Goal: Task Accomplishment & Management: Manage account settings

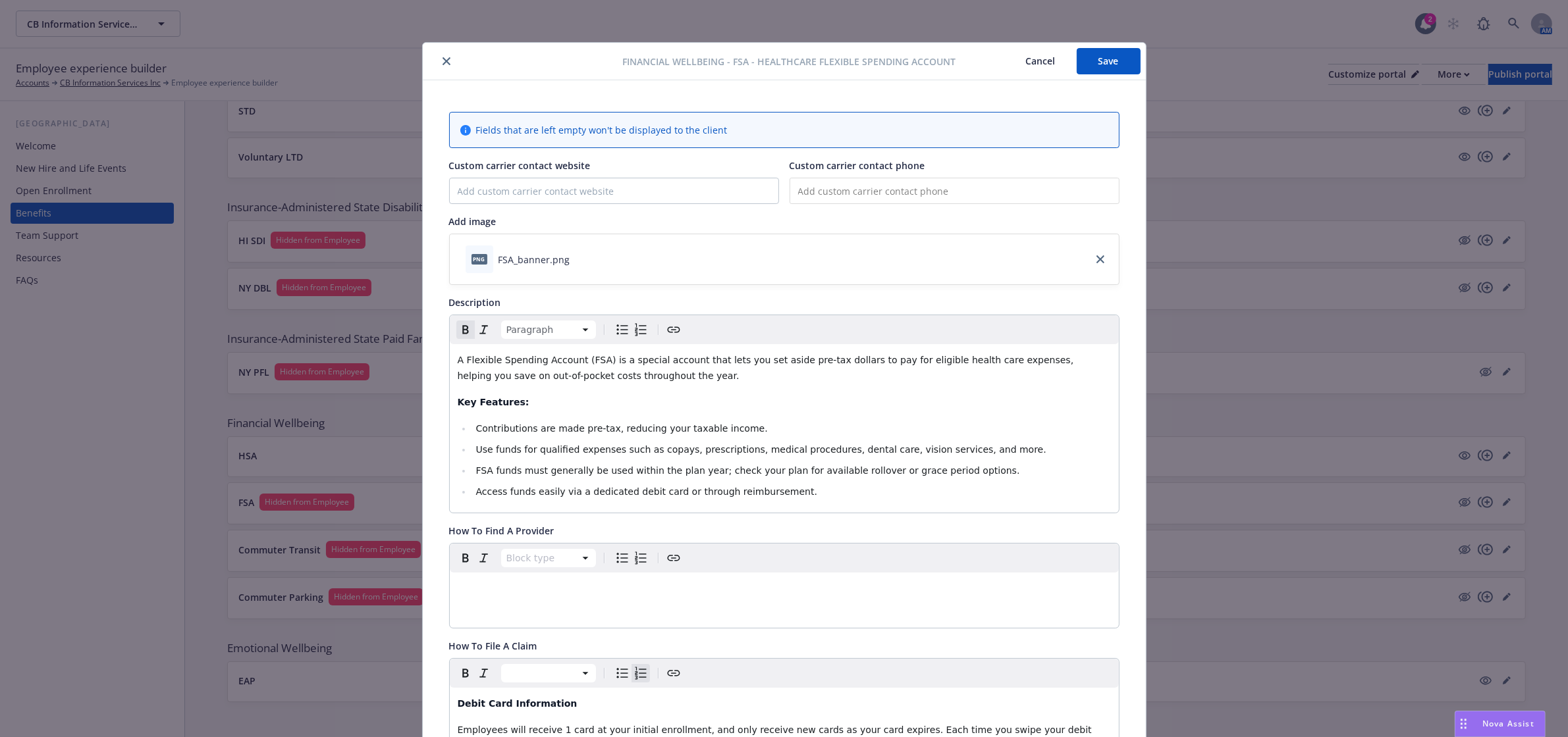
drag, startPoint x: 1098, startPoint y: 67, endPoint x: 871, endPoint y: 67, distance: 227.0
click at [1098, 67] on button "Save" at bounding box center [1108, 60] width 64 height 26
click at [442, 64] on icon "close" at bounding box center [446, 63] width 8 height 8
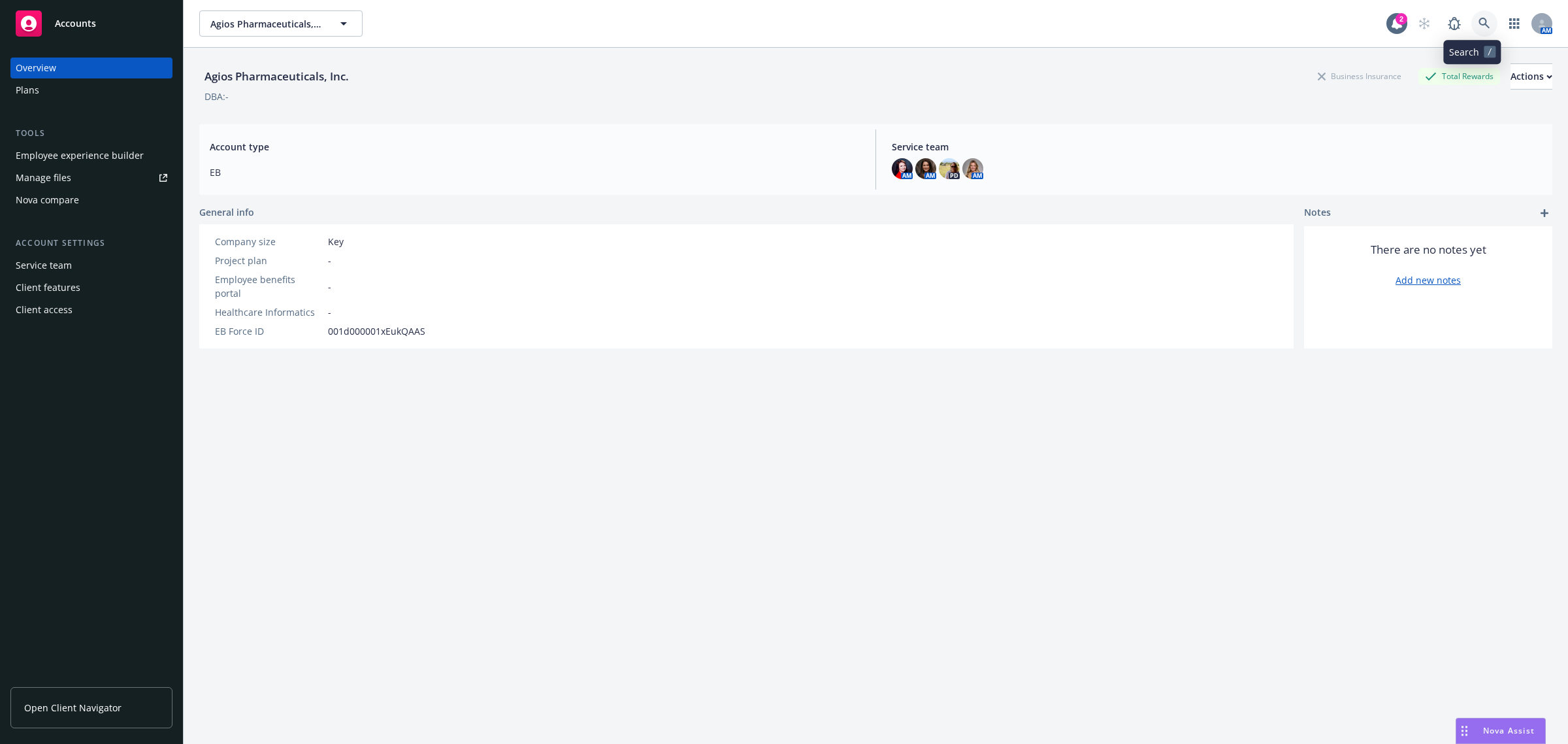
click at [1471, 21] on link at bounding box center [1484, 23] width 26 height 26
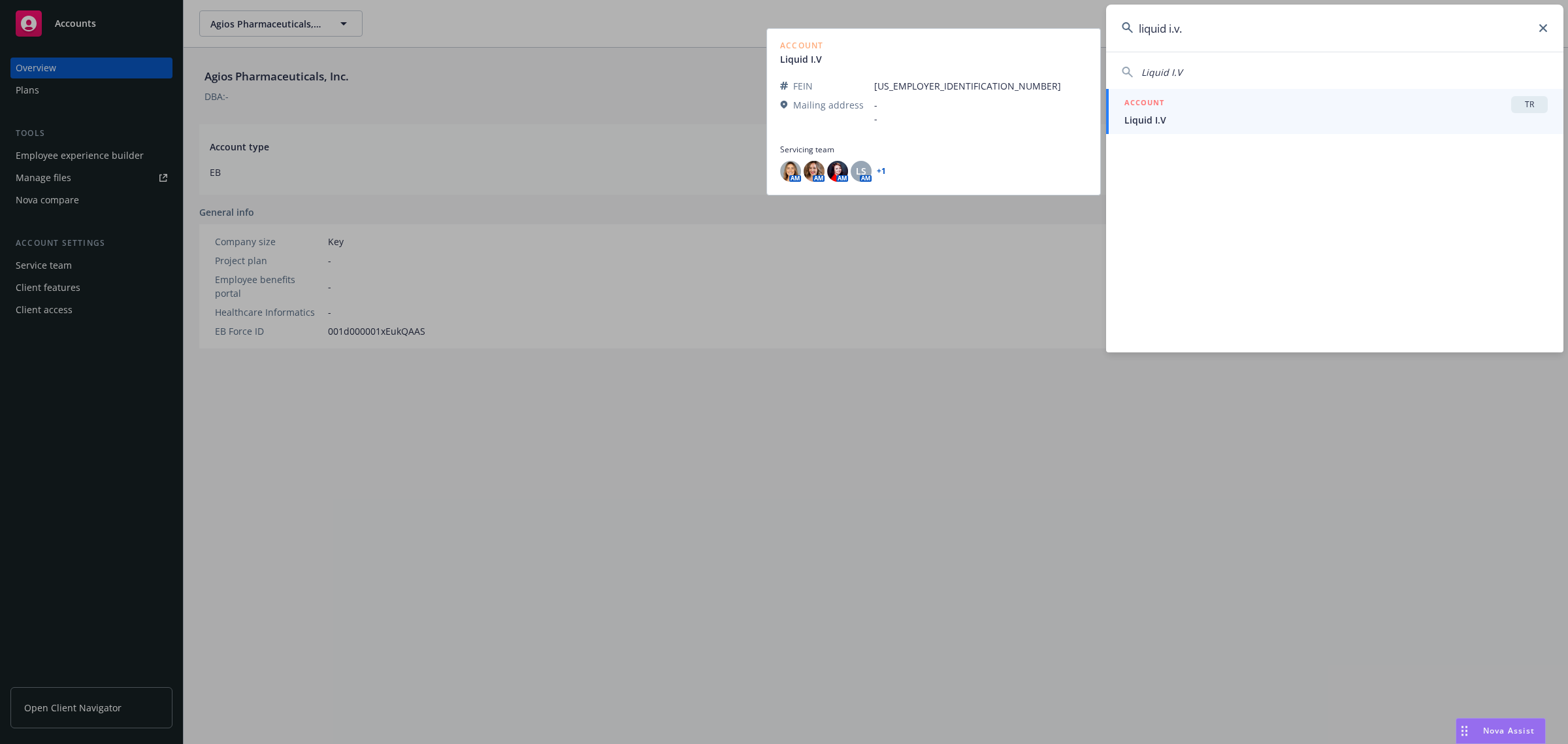
type input "liquid i.v."
click at [1331, 124] on span "Liquid I.V" at bounding box center [1335, 119] width 423 height 13
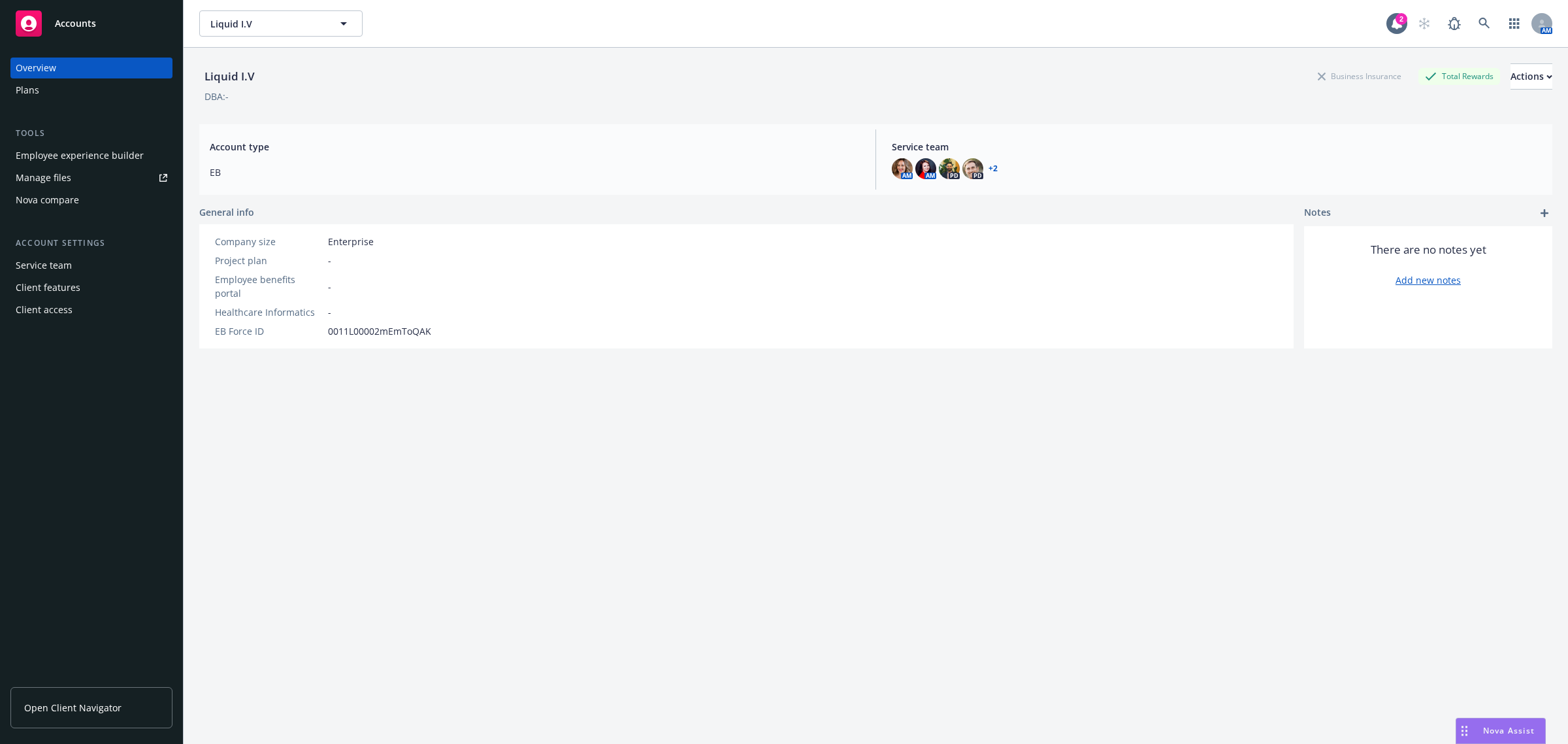
click at [126, 160] on div "Employee experience builder" at bounding box center [80, 155] width 128 height 21
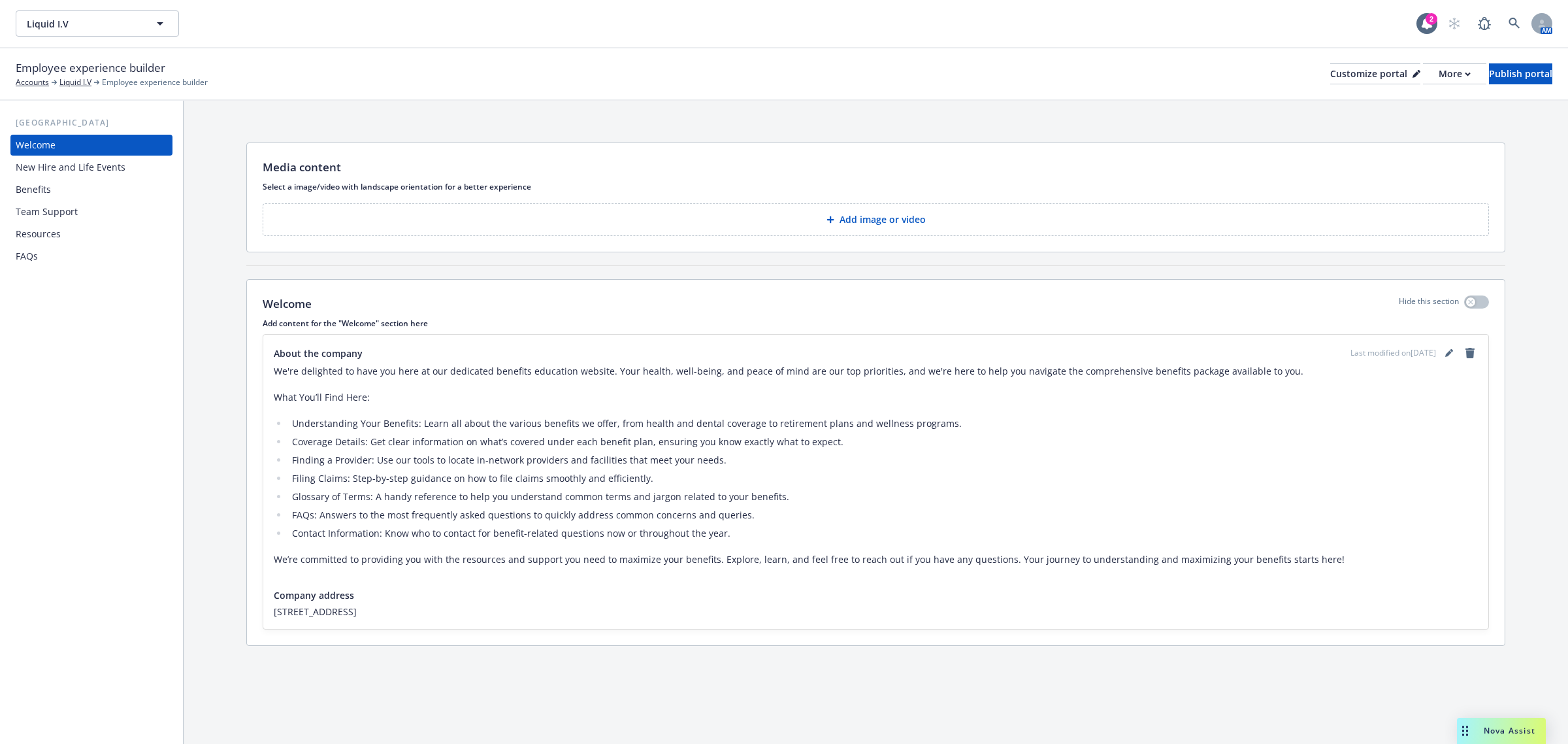
click at [98, 162] on div "New Hire and Life Events" at bounding box center [71, 167] width 110 height 21
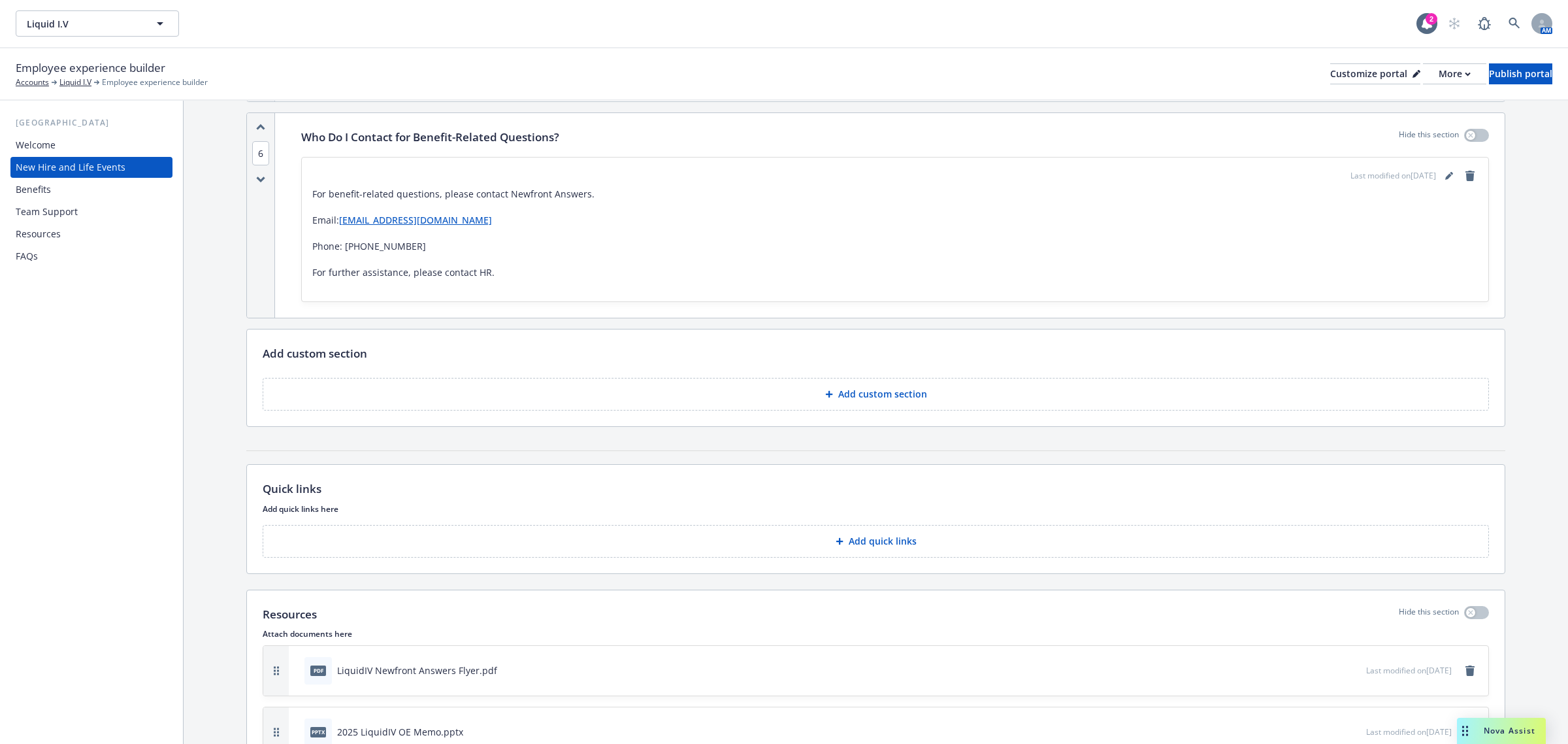
scroll to position [1692, 0]
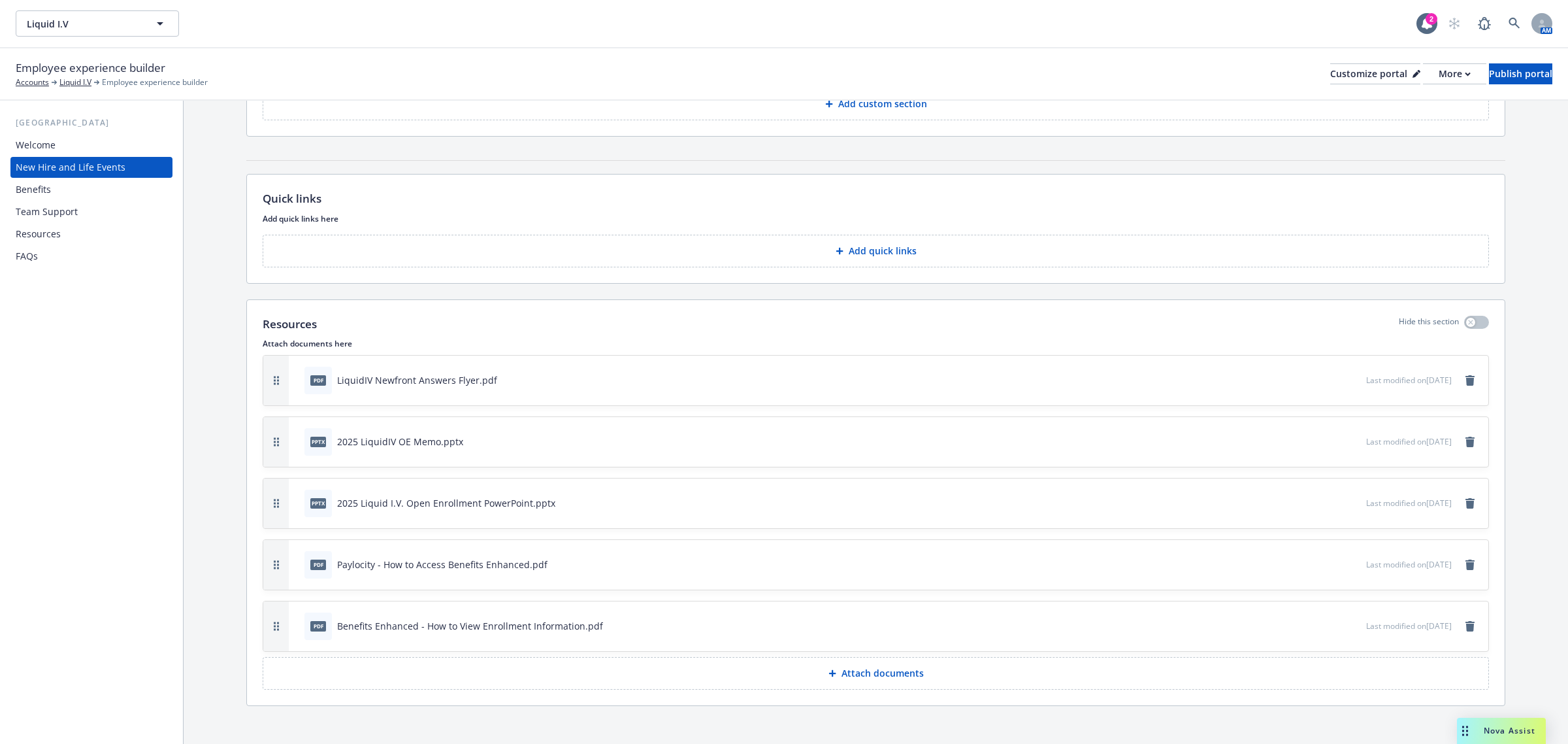
click at [79, 193] on div "Benefits" at bounding box center [91, 189] width 151 height 21
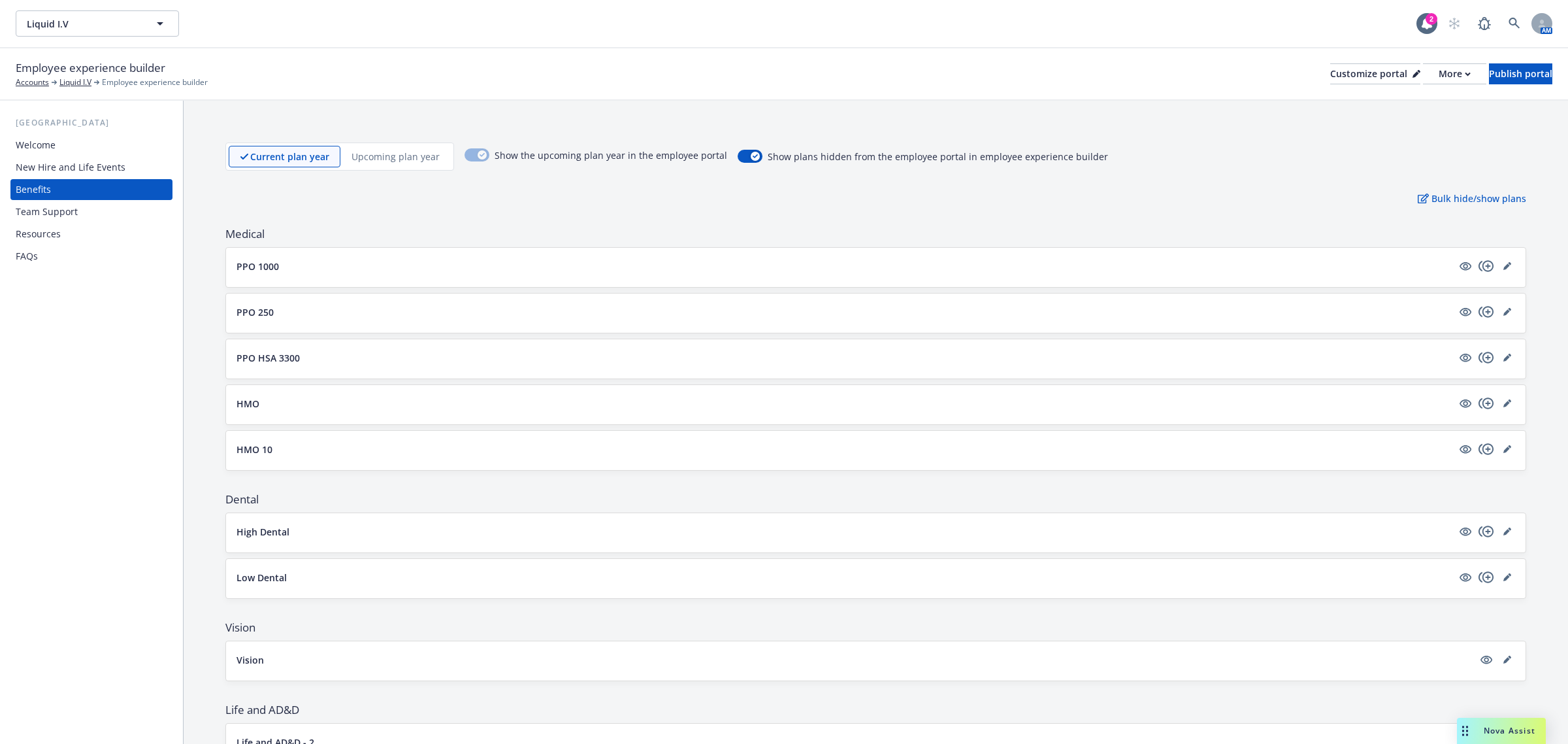
click at [67, 168] on div "New Hire and Life Events" at bounding box center [71, 167] width 110 height 21
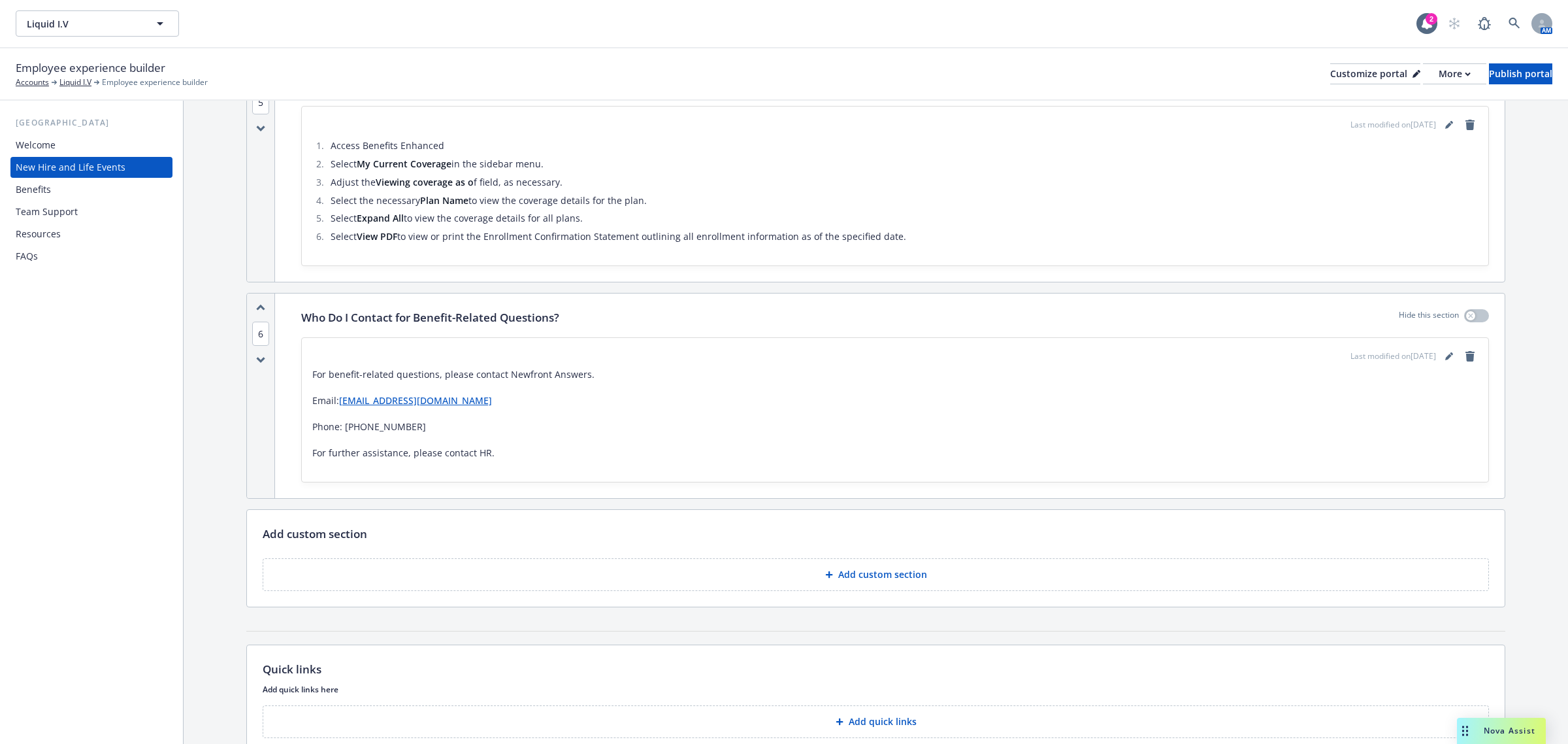
scroll to position [1225, 0]
click at [79, 232] on div "Resources" at bounding box center [91, 234] width 151 height 21
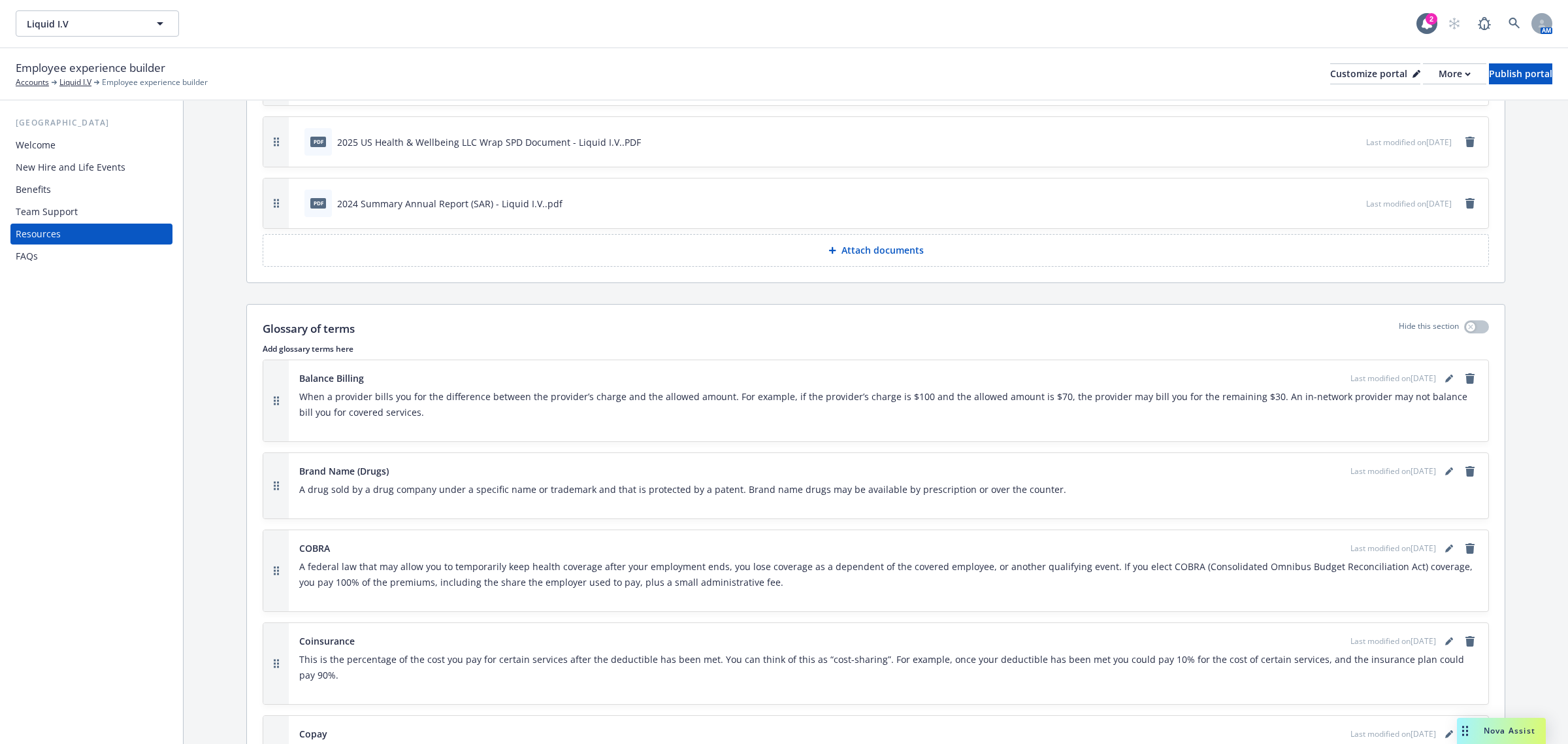
scroll to position [1552, 0]
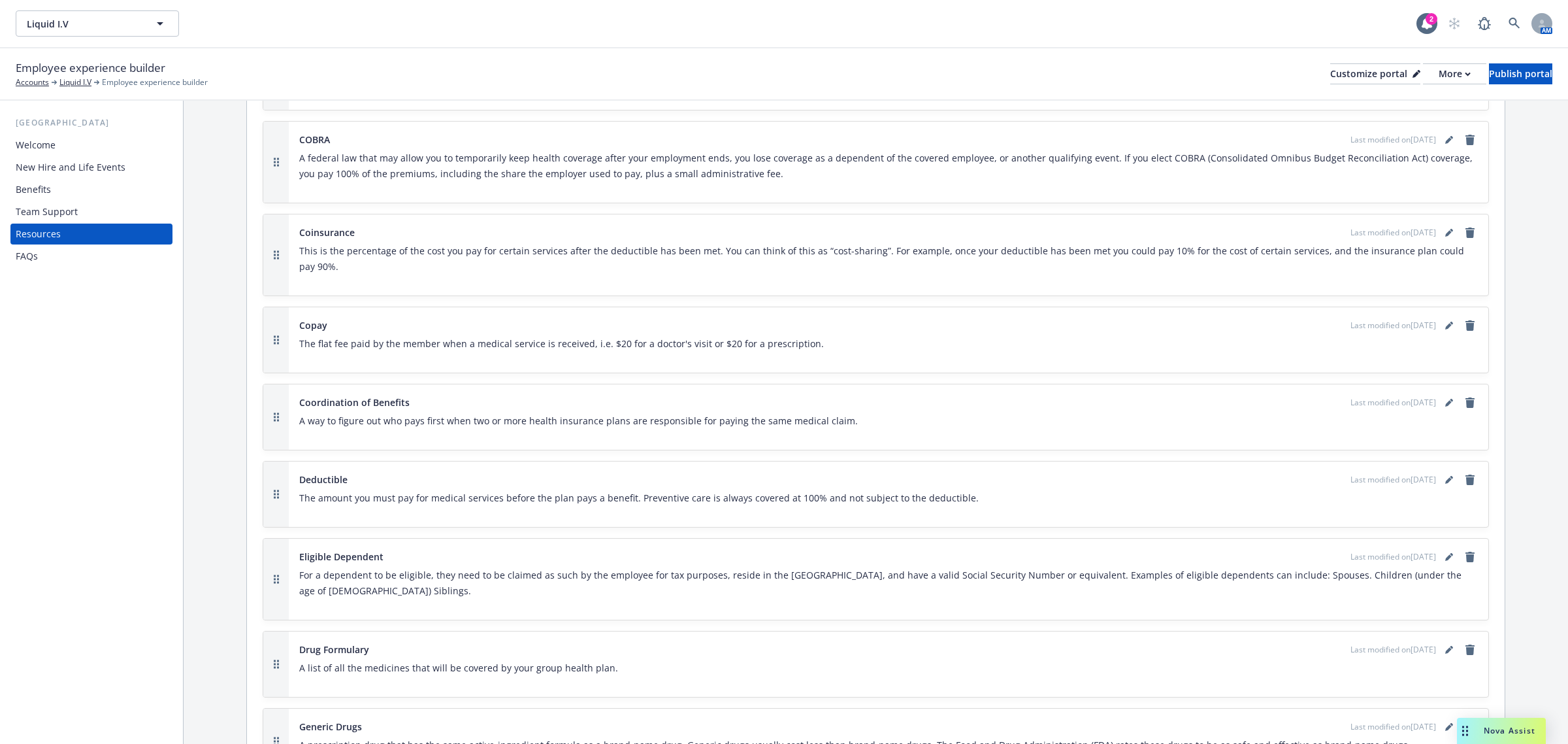
click at [81, 213] on div "Team Support" at bounding box center [91, 211] width 151 height 21
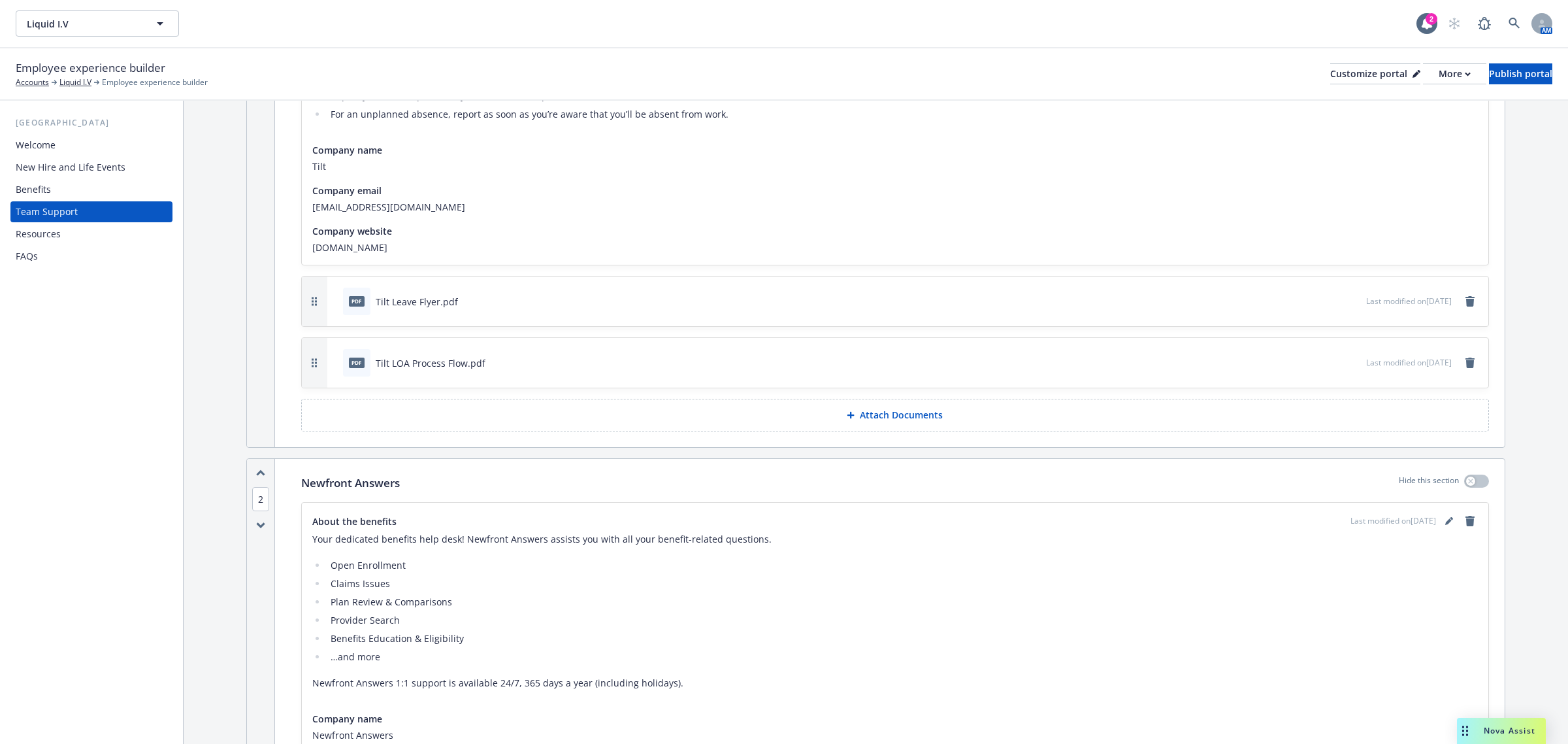
scroll to position [81, 0]
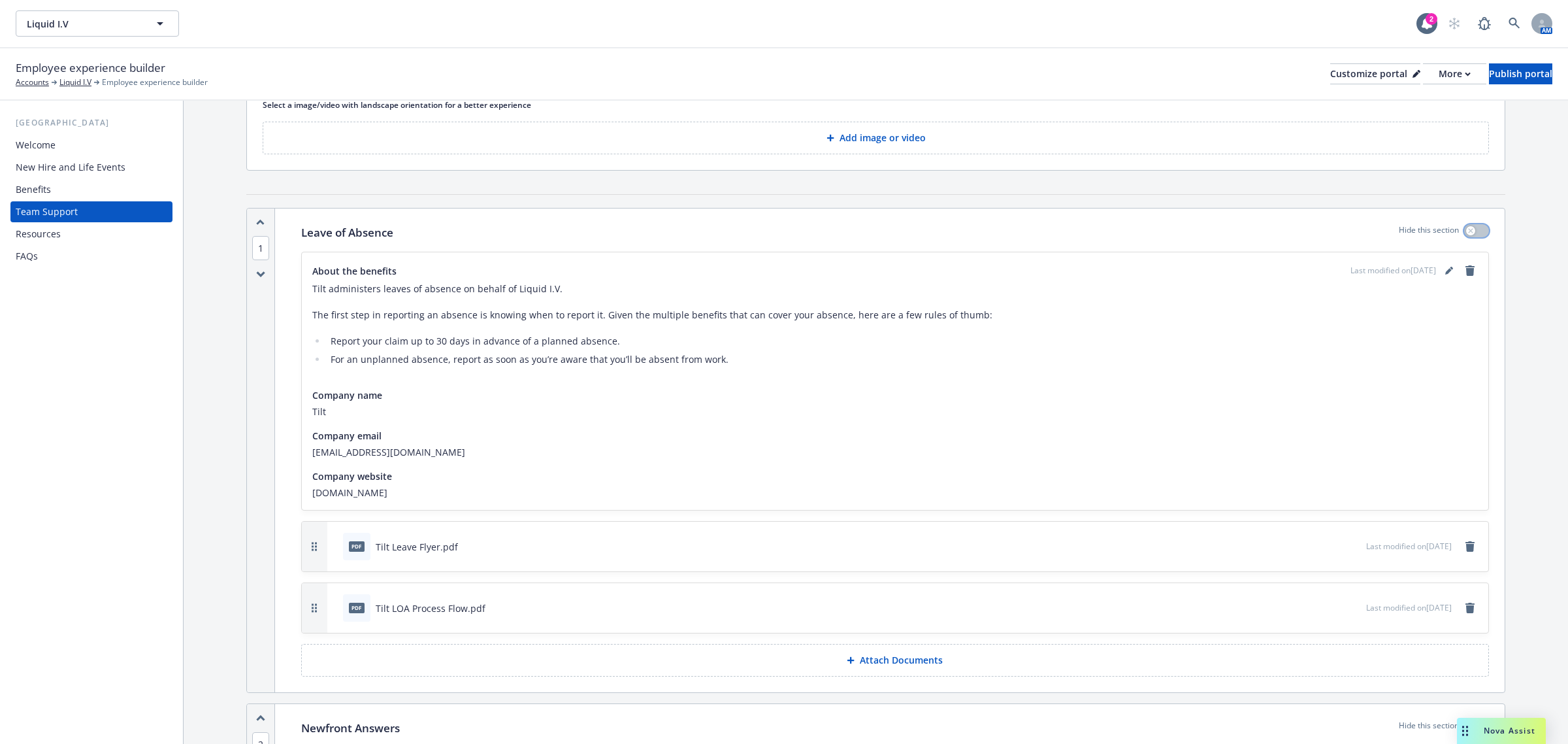
click at [1464, 227] on button "button" at bounding box center [1477, 230] width 25 height 13
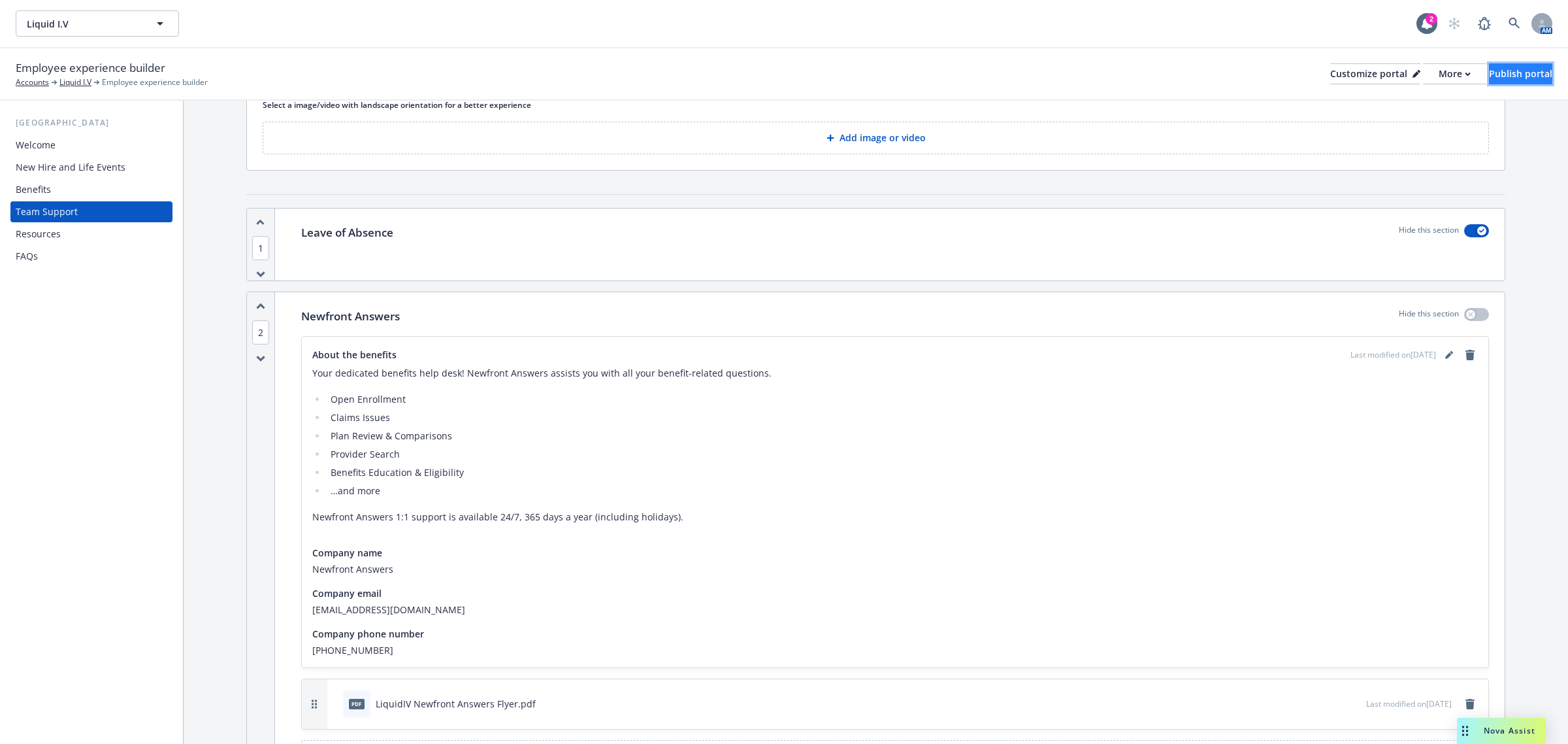
click at [1488, 73] on div "Publish portal" at bounding box center [1520, 74] width 64 height 20
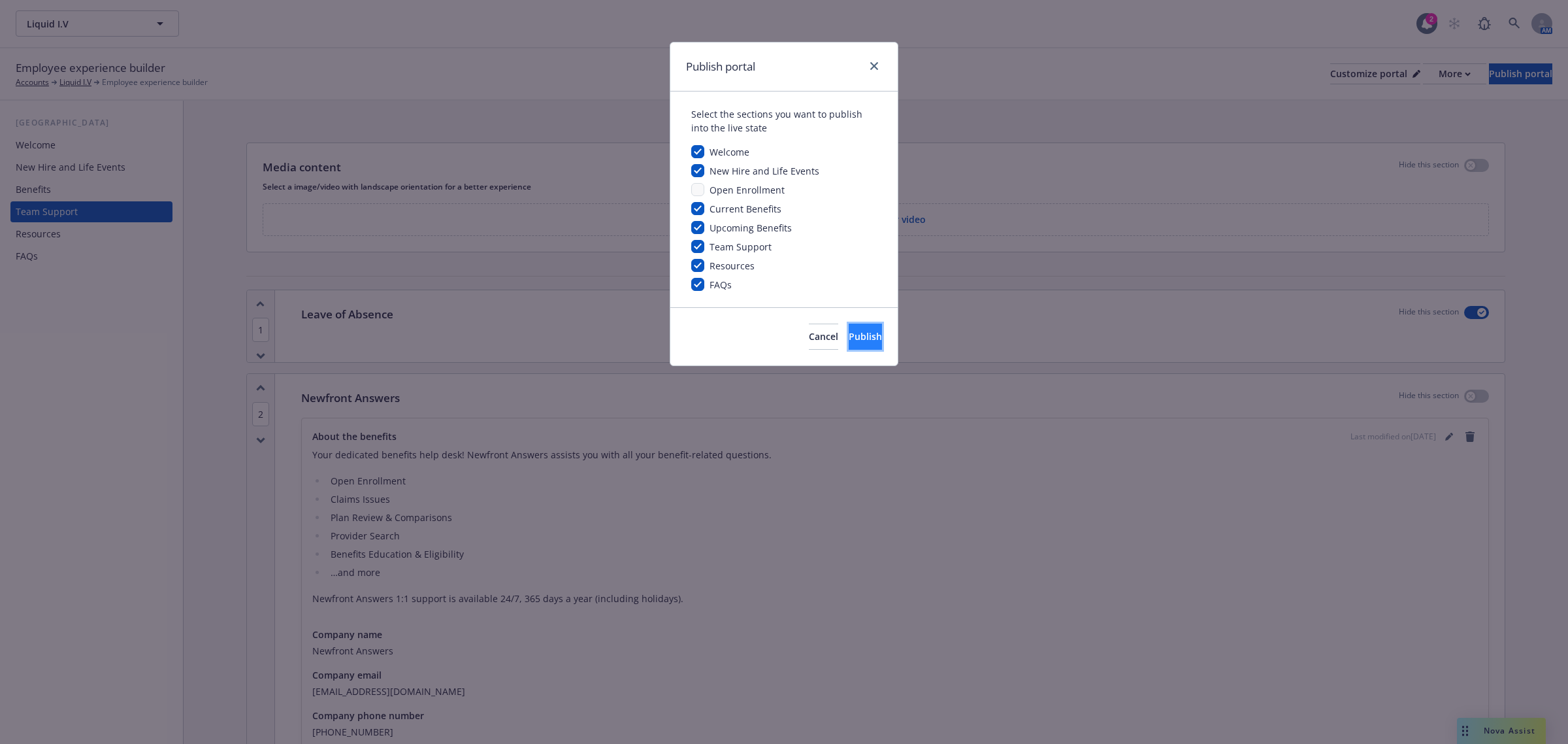
click at [865, 331] on button "Publish" at bounding box center [865, 336] width 33 height 26
